Goal: Information Seeking & Learning: Check status

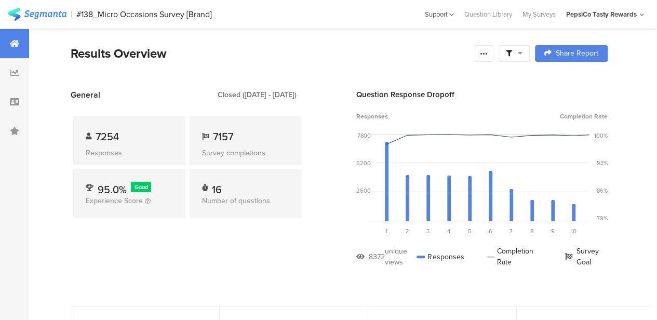
click at [449, 15] on icon at bounding box center [451, 15] width 4 height 8
click at [281, 52] on div "Results Overview" at bounding box center [270, 53] width 399 height 19
click at [16, 74] on icon at bounding box center [14, 73] width 8 height 8
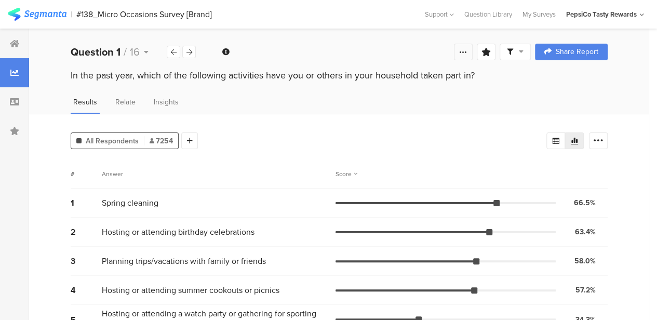
click at [467, 55] on icon at bounding box center [463, 52] width 8 height 8
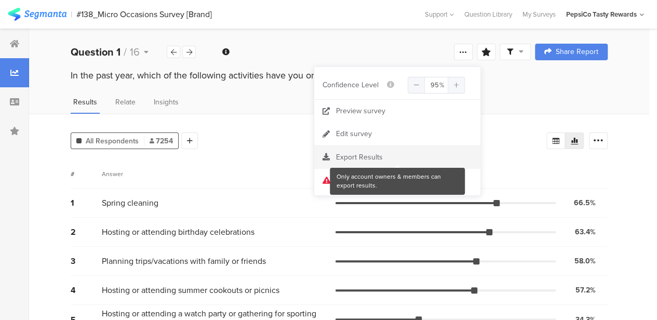
click at [368, 160] on div at bounding box center [397, 157] width 166 height 10
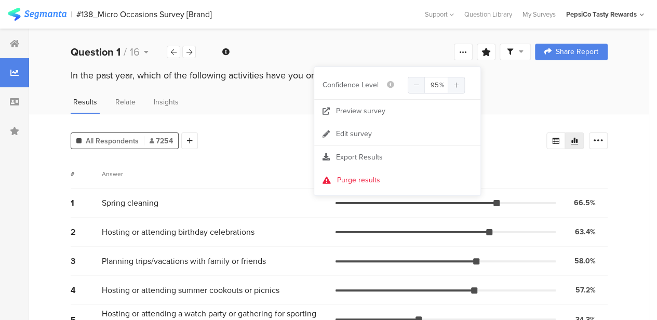
click at [548, 107] on div "Results Relate Insights" at bounding box center [339, 105] width 620 height 17
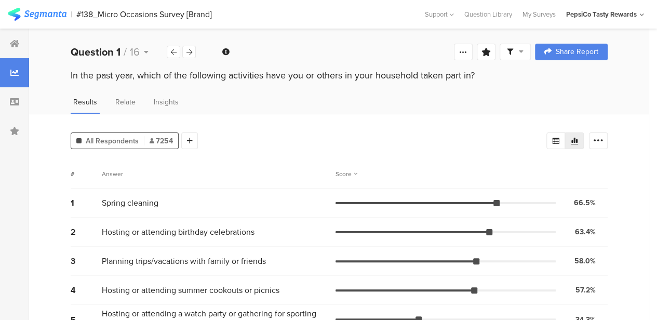
click at [641, 13] on icon at bounding box center [641, 15] width 4 height 8
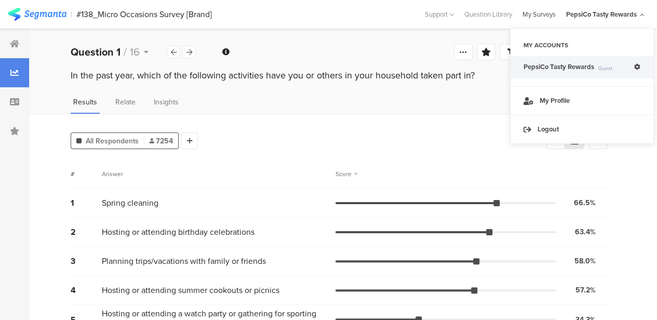
click at [547, 14] on div "My Surveys" at bounding box center [539, 14] width 44 height 10
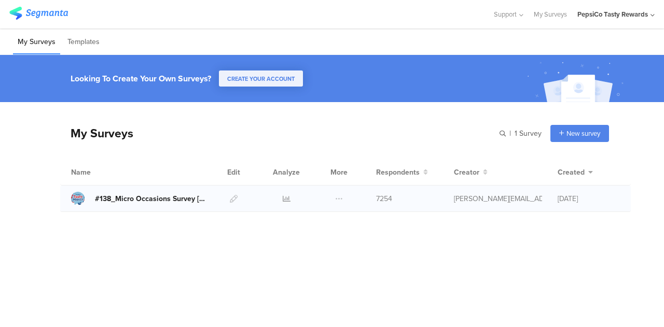
click at [172, 200] on div "#138_Micro Occasions Survey [Brand]" at bounding box center [151, 199] width 112 height 11
